Goal: Task Accomplishment & Management: Manage account settings

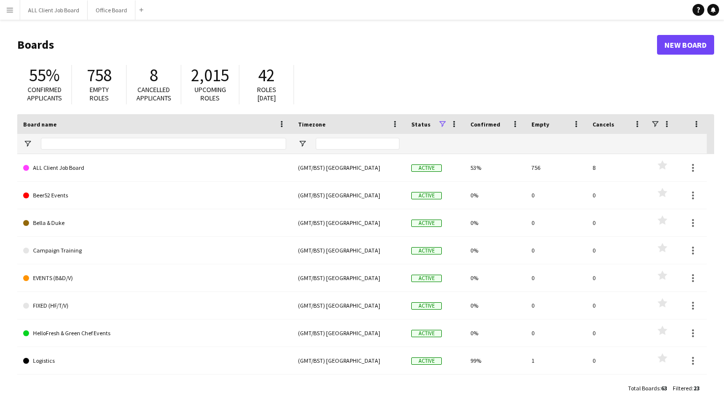
click at [17, 12] on button "Menu" at bounding box center [10, 10] width 20 height 20
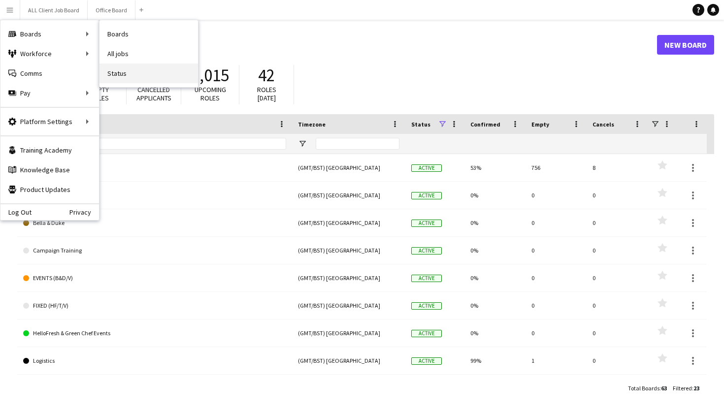
click at [174, 77] on link "Status" at bounding box center [148, 74] width 98 height 20
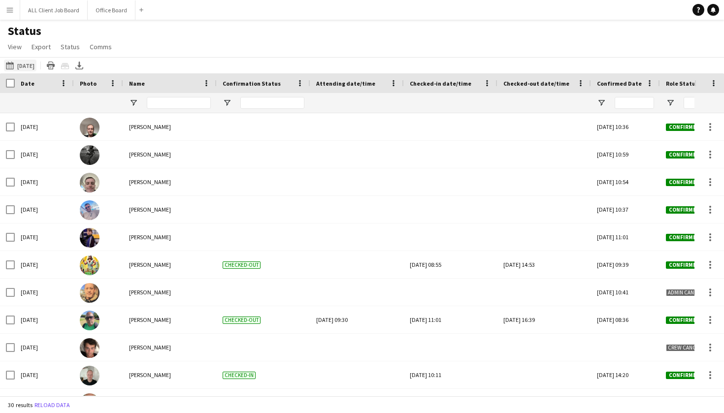
click at [28, 68] on button "[DATE] to [DATE] [DATE]" at bounding box center [20, 66] width 33 height 12
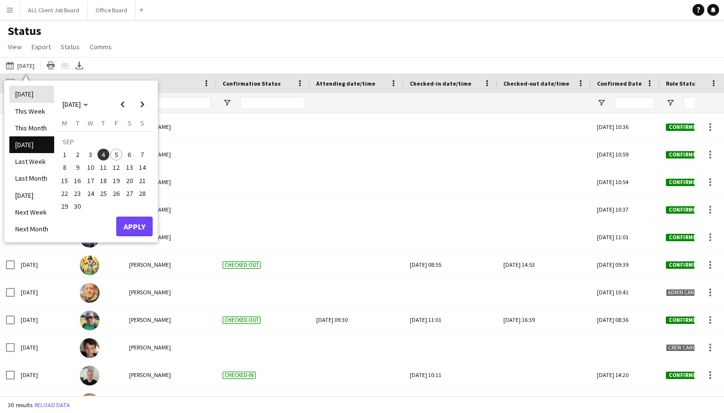
click at [33, 93] on li "[DATE]" at bounding box center [31, 94] width 45 height 17
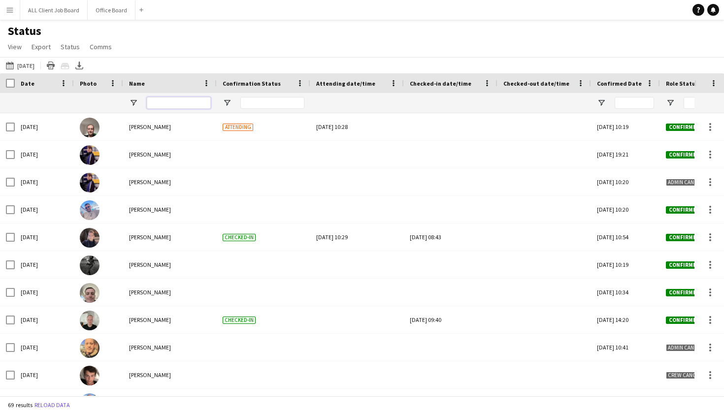
click at [157, 100] on input "Name Filter Input" at bounding box center [179, 103] width 64 height 12
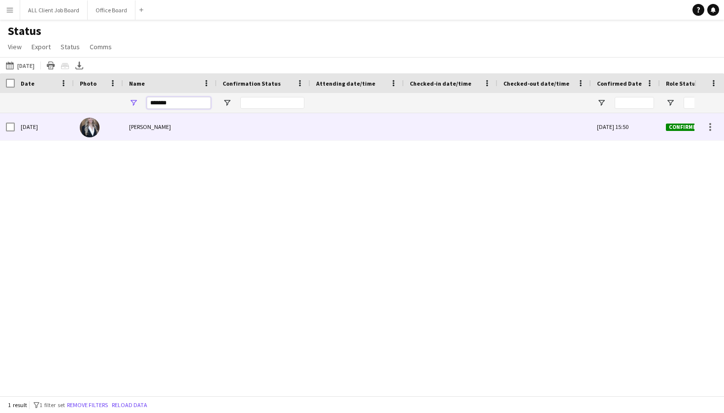
type input "*******"
click at [438, 124] on div at bounding box center [451, 126] width 82 height 27
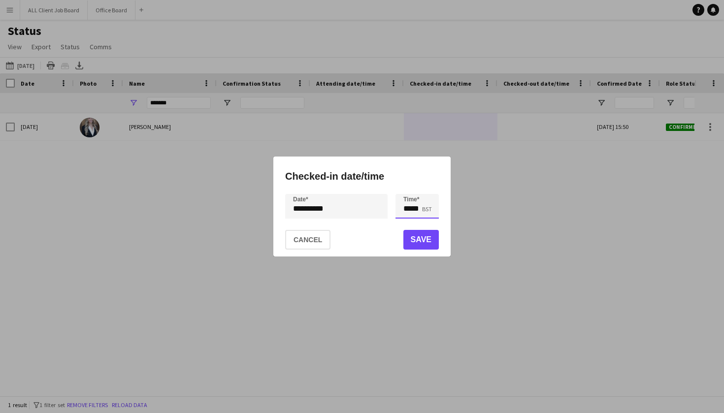
click at [414, 208] on input "*****" at bounding box center [416, 206] width 43 height 25
click at [410, 223] on div at bounding box center [407, 224] width 20 height 10
click at [409, 188] on div at bounding box center [407, 189] width 20 height 10
click at [429, 224] on div at bounding box center [427, 224] width 20 height 10
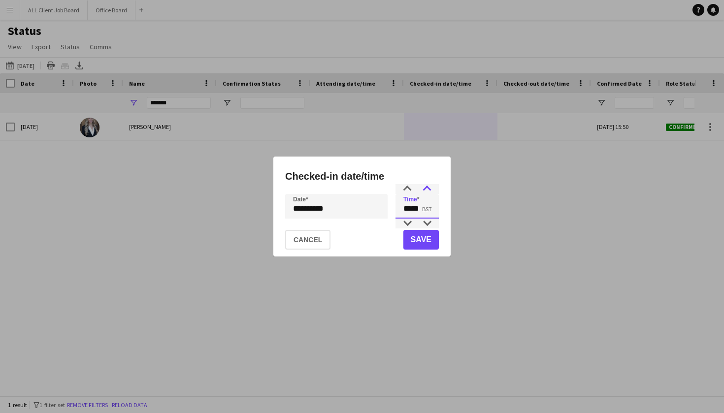
type input "*****"
click at [426, 187] on div at bounding box center [427, 189] width 20 height 10
click at [424, 237] on button "Save" at bounding box center [420, 240] width 35 height 20
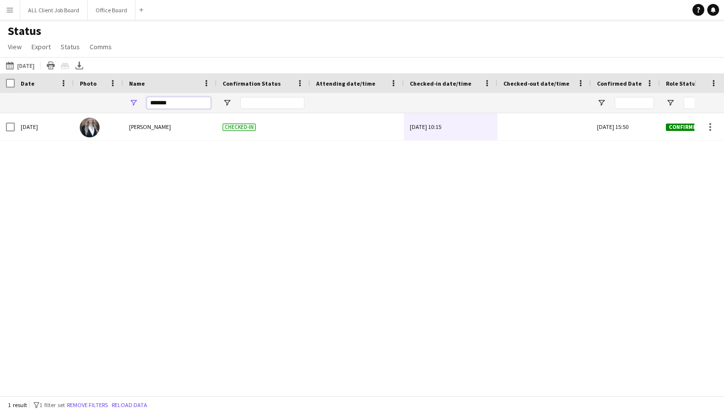
click at [186, 107] on input "*******" at bounding box center [179, 103] width 64 height 12
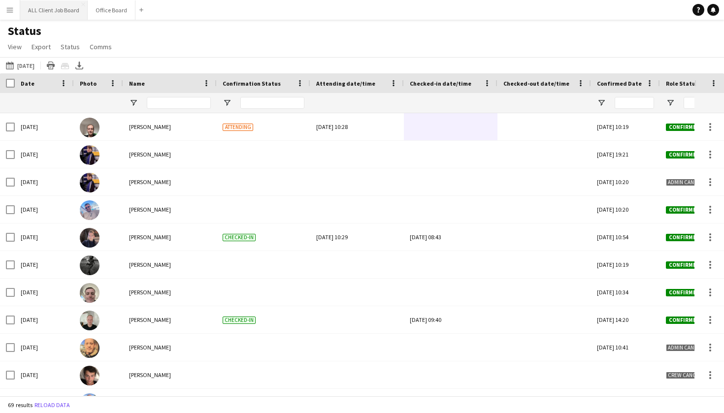
click at [38, 13] on button "ALL Client Job Board Close" at bounding box center [53, 9] width 67 height 19
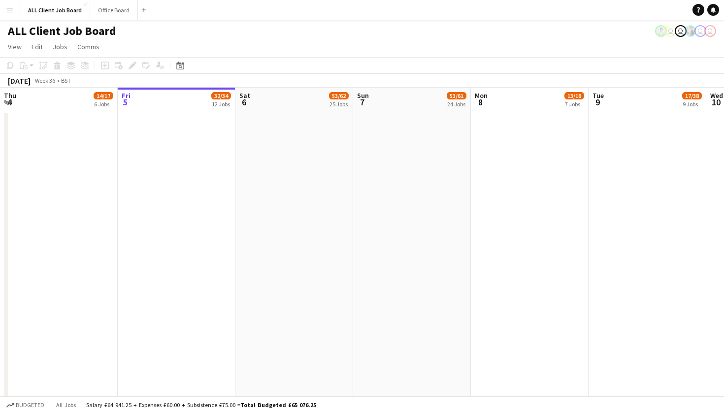
click at [6, 11] on app-icon "Menu" at bounding box center [10, 10] width 8 height 8
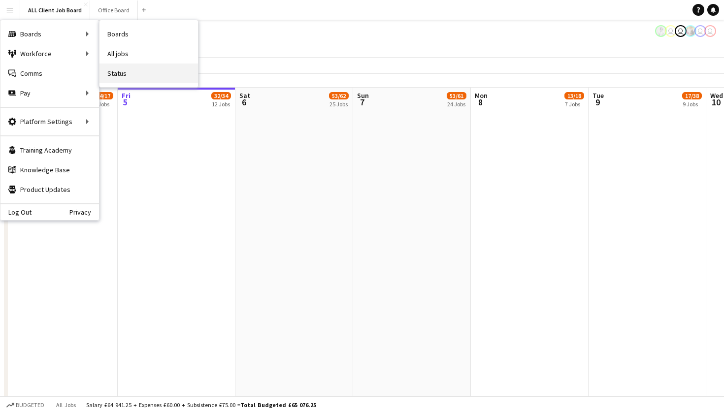
click at [138, 69] on link "Status" at bounding box center [148, 74] width 98 height 20
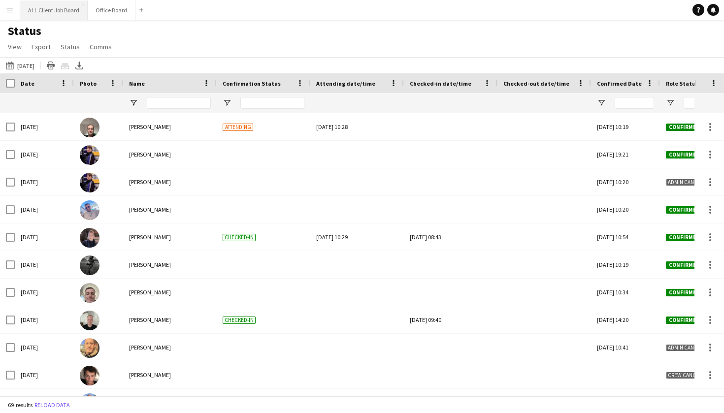
click at [45, 10] on button "ALL Client Job Board Close" at bounding box center [53, 9] width 67 height 19
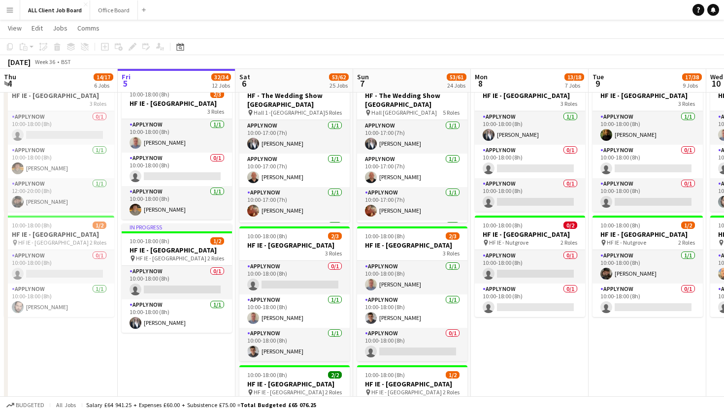
click at [12, 15] on button "Menu" at bounding box center [10, 10] width 20 height 20
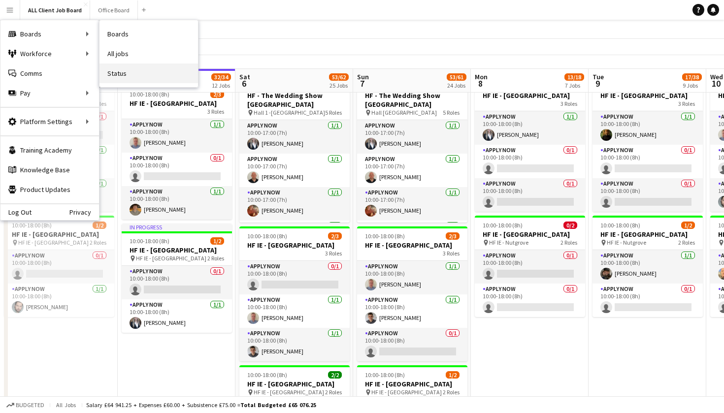
click at [155, 75] on link "Status" at bounding box center [148, 74] width 98 height 20
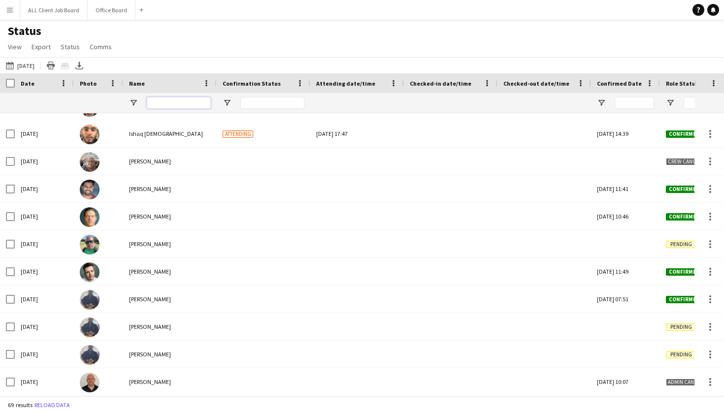
click at [197, 107] on input "Name Filter Input" at bounding box center [179, 103] width 64 height 12
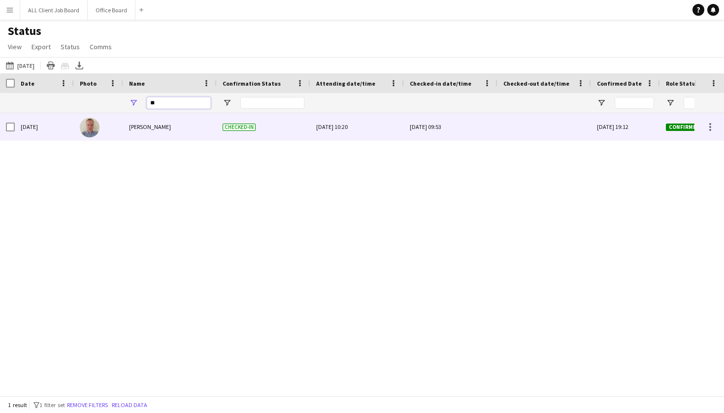
type input "*"
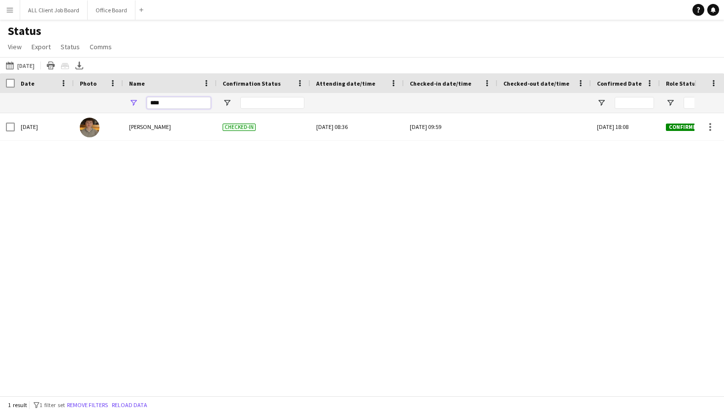
type input "****"
drag, startPoint x: 201, startPoint y: 131, endPoint x: 50, endPoint y: 11, distance: 193.4
click at [50, 11] on button "ALL Client Job Board Close" at bounding box center [53, 9] width 67 height 19
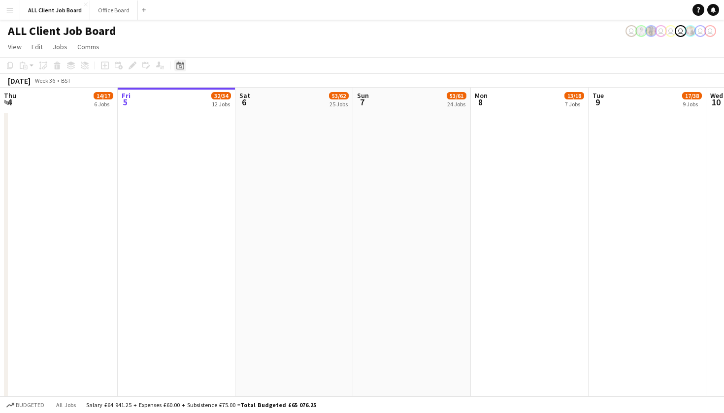
click at [181, 66] on icon at bounding box center [180, 66] width 3 height 3
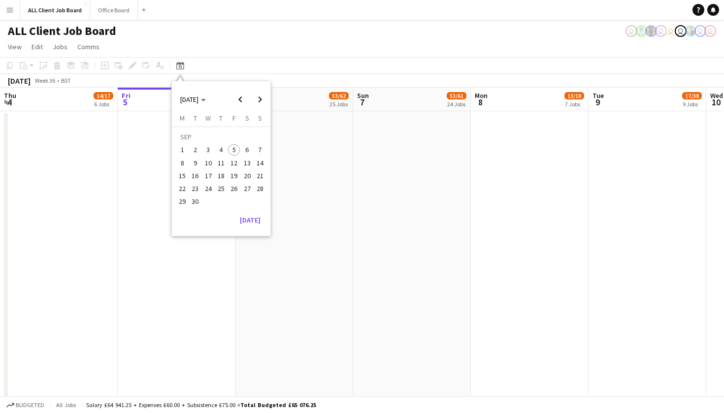
click at [183, 178] on span "15" at bounding box center [182, 176] width 12 height 12
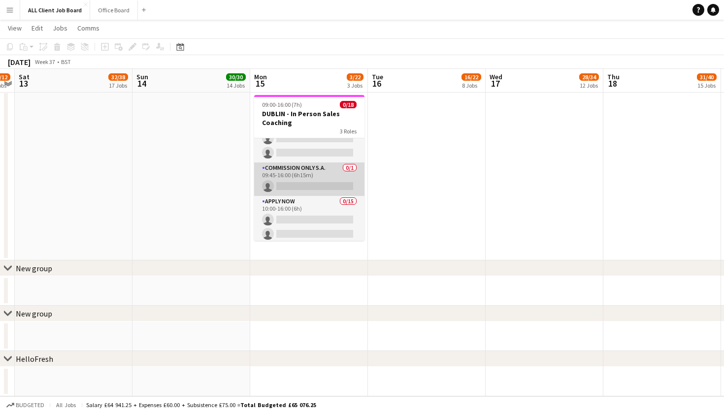
scroll to position [22, 0]
click at [303, 189] on app-card-role "Commission Only S.A. 0/1 09:45-16:00 (6h15m) single-neutral-actions" at bounding box center [309, 180] width 110 height 33
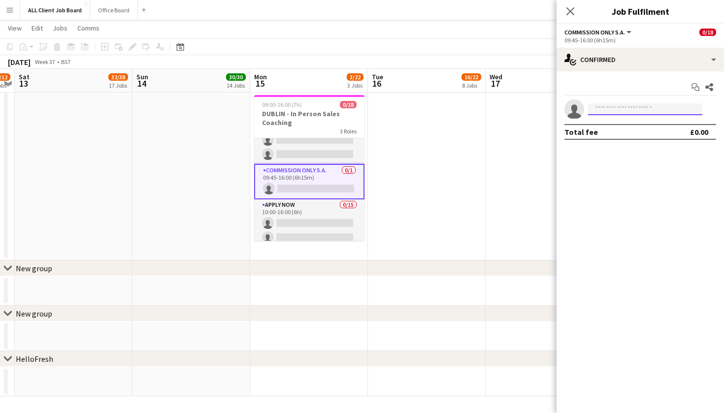
click at [613, 107] on input at bounding box center [645, 109] width 114 height 12
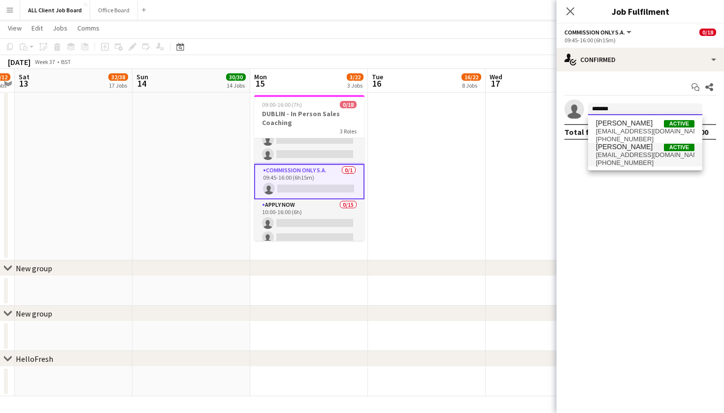
type input "*******"
click at [629, 157] on span "[EMAIL_ADDRESS][DOMAIN_NAME]" at bounding box center [645, 155] width 98 height 8
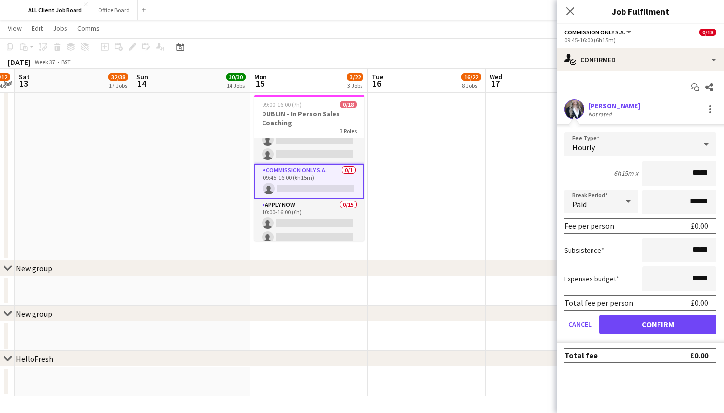
click at [635, 320] on button "Confirm" at bounding box center [657, 325] width 117 height 20
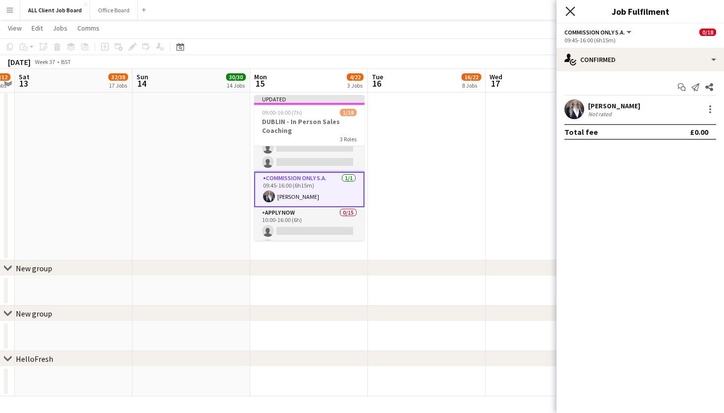
click at [574, 11] on icon "Close pop-in" at bounding box center [569, 10] width 9 height 9
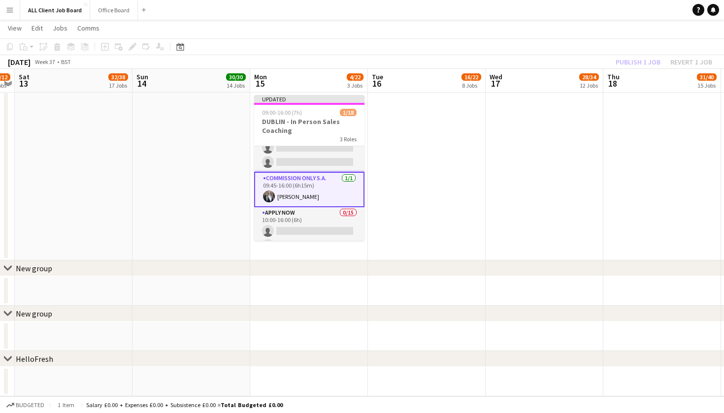
click at [533, 129] on app-date-cell at bounding box center [545, 175] width 118 height 169
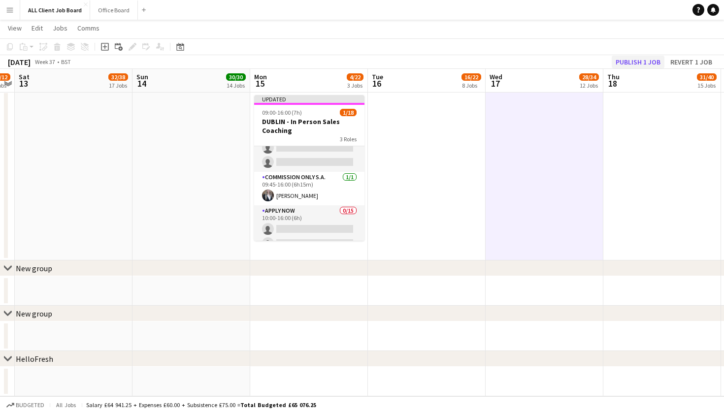
click at [628, 62] on button "Publish 1 job" at bounding box center [638, 62] width 53 height 13
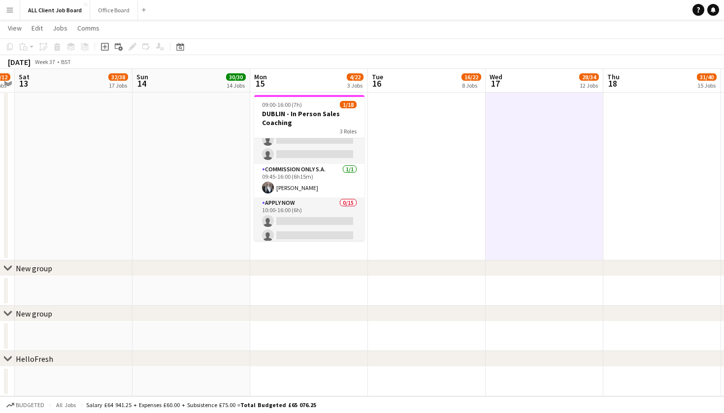
scroll to position [4627, 0]
